Goal: Check status: Check status

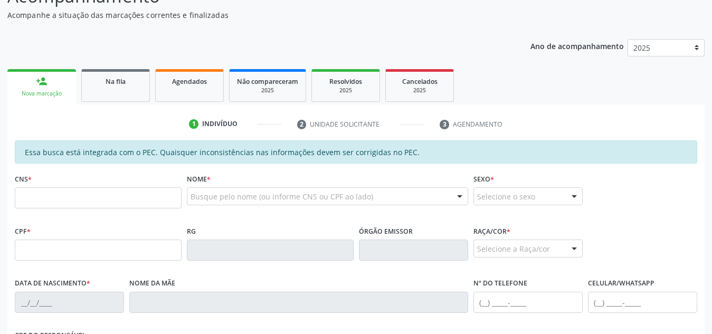
scroll to position [103, 0]
type input "708 1081 7341 7740"
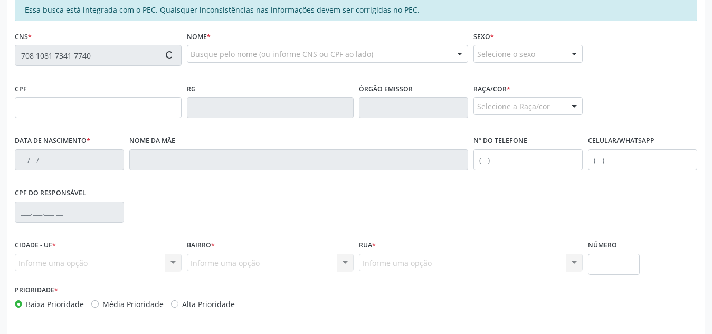
scroll to position [283, 0]
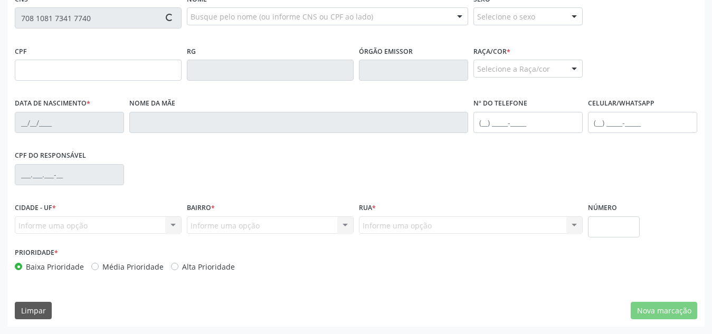
type input "062.590.719-14"
type input "[DATE]"
type input "[PERSON_NAME]"
type input "[PHONE_NUMBER]"
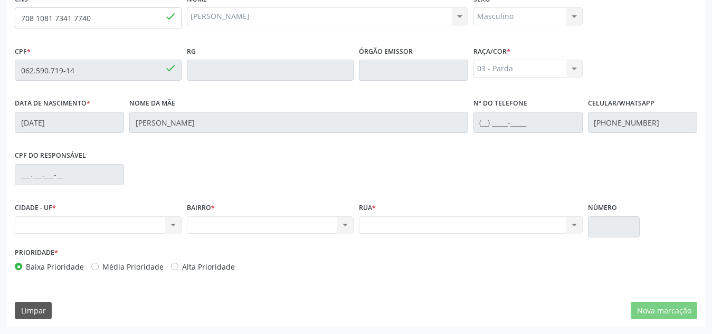
click at [174, 227] on div "Nenhum resultado encontrado para: " " Não há nenhuma opção para ser exibida." at bounding box center [98, 225] width 167 height 18
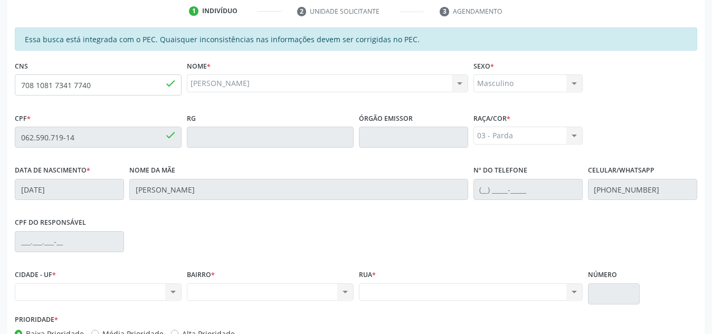
scroll to position [231, 0]
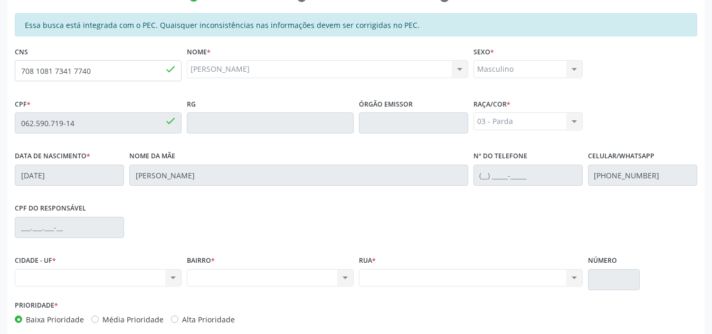
click at [172, 275] on div "Nenhum resultado encontrado para: " " Não há nenhuma opção para ser exibida." at bounding box center [98, 278] width 167 height 18
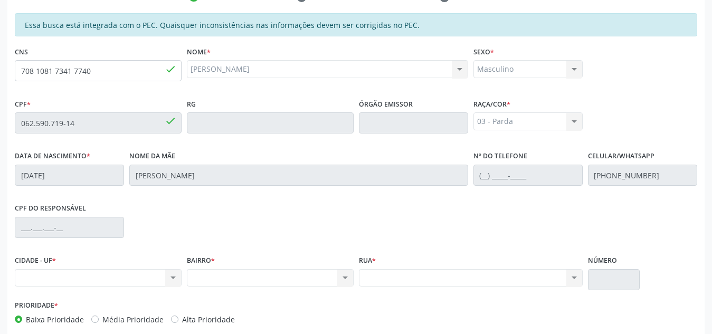
click at [172, 275] on div "Nenhum resultado encontrado para: " " Não há nenhuma opção para ser exibida." at bounding box center [98, 278] width 167 height 18
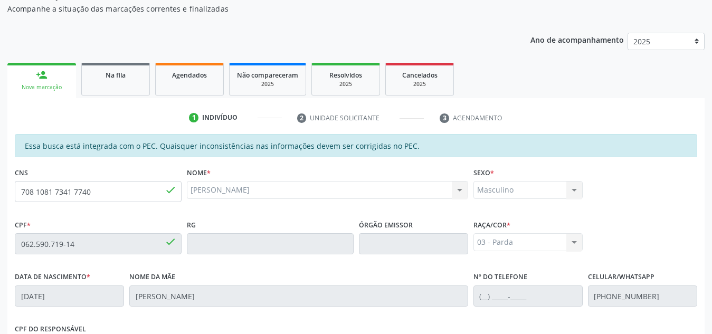
scroll to position [93, 0]
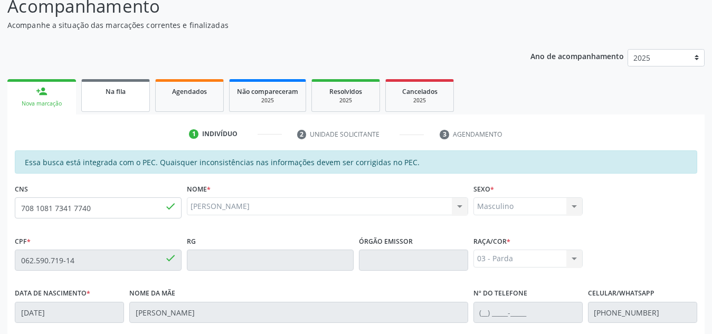
click at [119, 87] on span "Na fila" at bounding box center [116, 91] width 20 height 9
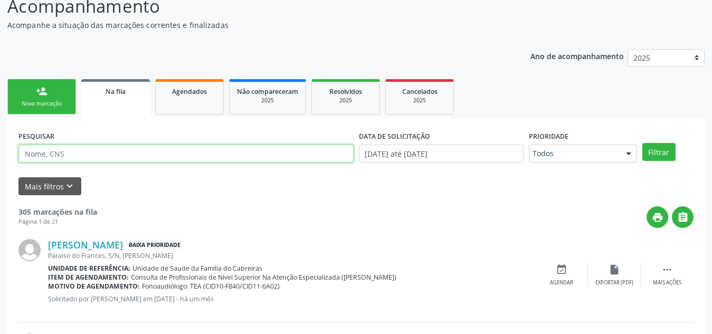
click at [125, 158] on input "text" at bounding box center [185, 154] width 335 height 18
click at [642, 143] on button "Filtrar" at bounding box center [658, 152] width 33 height 18
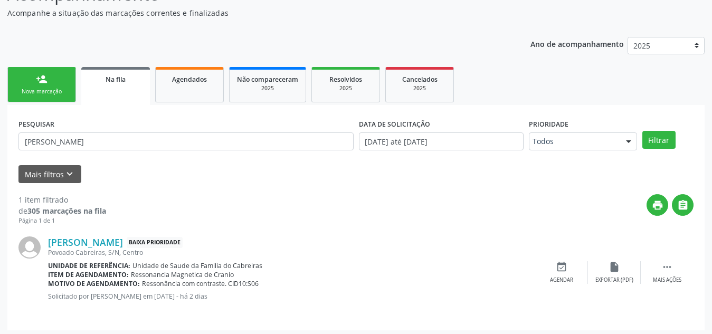
scroll to position [109, 0]
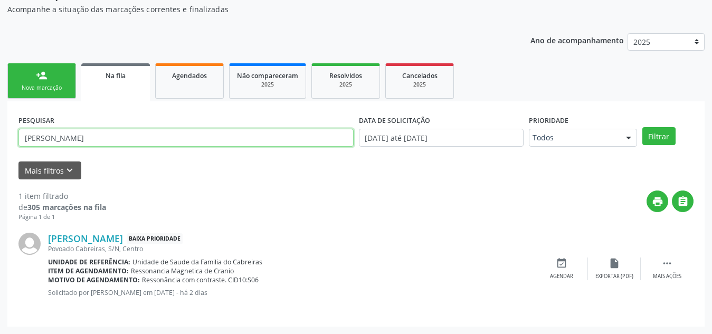
drag, startPoint x: 91, startPoint y: 138, endPoint x: 0, endPoint y: 132, distance: 91.5
click at [0, 132] on div "Acompanhamento Acompanhe a situação das marcações correntes e finalizadas Relat…" at bounding box center [356, 149] width 712 height 370
type input "[PERSON_NAME]"
click at [642, 127] on button "Filtrar" at bounding box center [658, 136] width 33 height 18
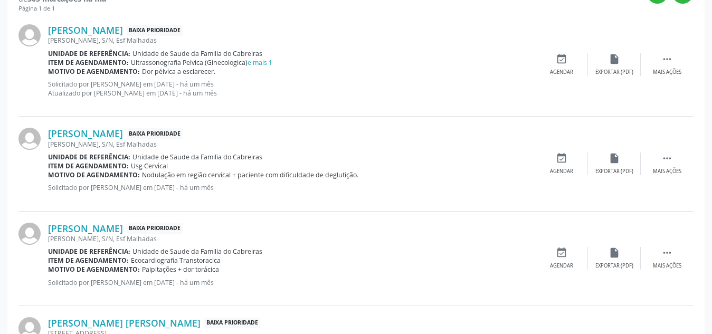
scroll to position [317, 0]
drag, startPoint x: 362, startPoint y: 175, endPoint x: 50, endPoint y: 133, distance: 315.3
click at [50, 133] on div "[PERSON_NAME] Baixa Prioridade [PERSON_NAME], S/N, Esf Malhadas Unidade de refe…" at bounding box center [291, 164] width 487 height 72
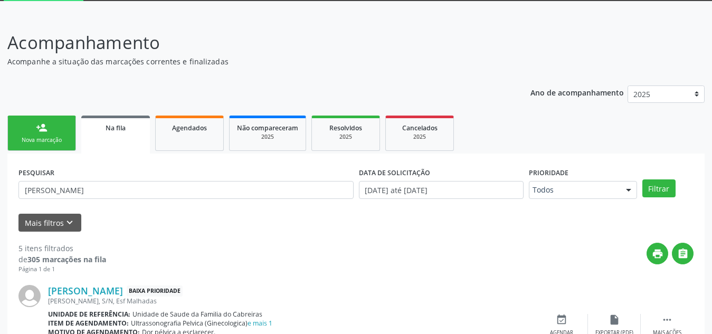
scroll to position [0, 0]
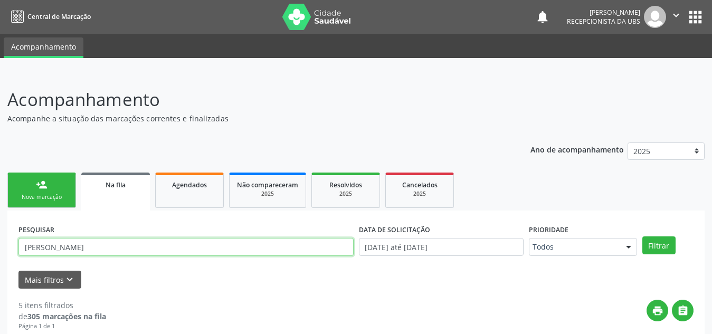
drag, startPoint x: 98, startPoint y: 242, endPoint x: 7, endPoint y: 248, distance: 91.5
paste input "706200584434660"
type input "706200584434660"
click at [642, 236] on button "Filtrar" at bounding box center [658, 245] width 33 height 18
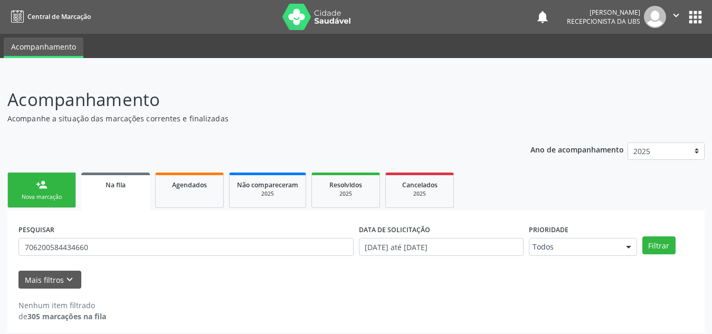
scroll to position [6, 0]
